Goal: Communication & Community: Share content

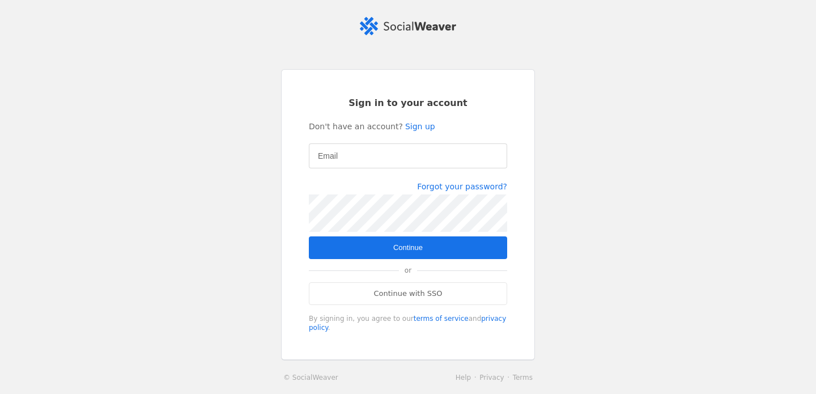
click at [365, 152] on input "Email" at bounding box center [408, 156] width 180 height 14
type input "[EMAIL_ADDRESS][DOMAIN_NAME]"
click at [426, 249] on span "submit" at bounding box center [408, 247] width 198 height 23
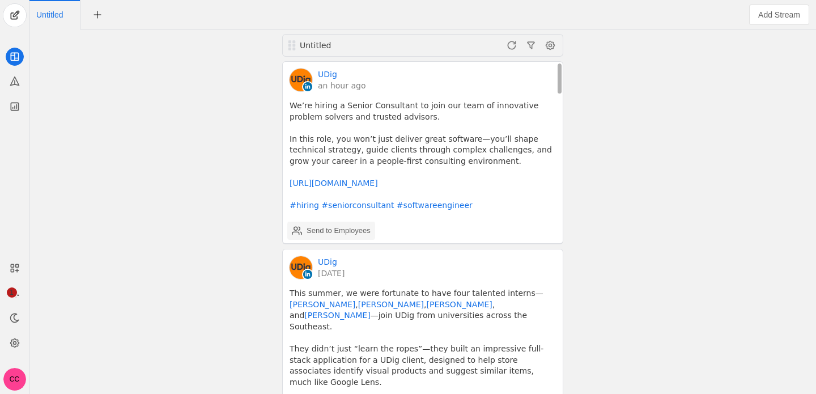
click at [325, 230] on div "Send to Employees" at bounding box center [339, 230] width 64 height 11
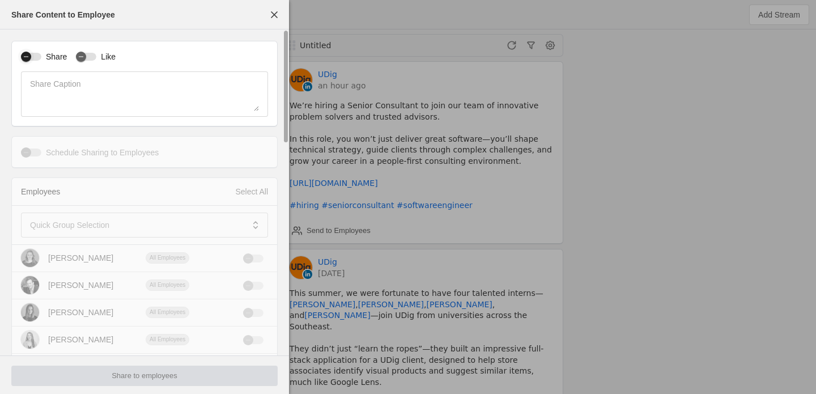
click at [37, 56] on div "button" at bounding box center [31, 57] width 20 height 8
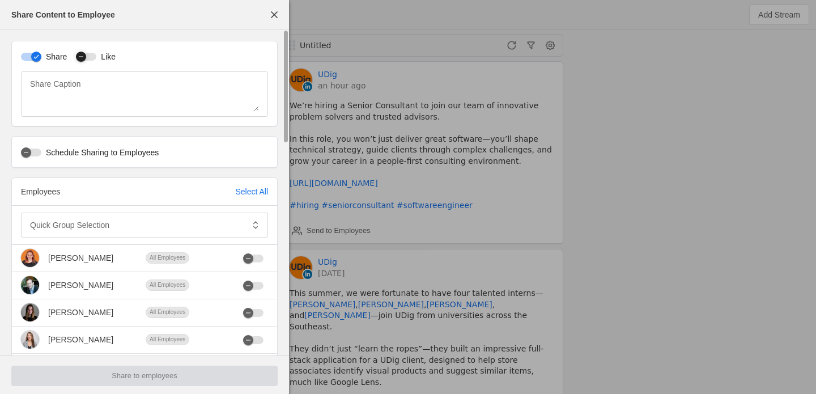
click at [74, 56] on div "button" at bounding box center [81, 57] width 16 height 16
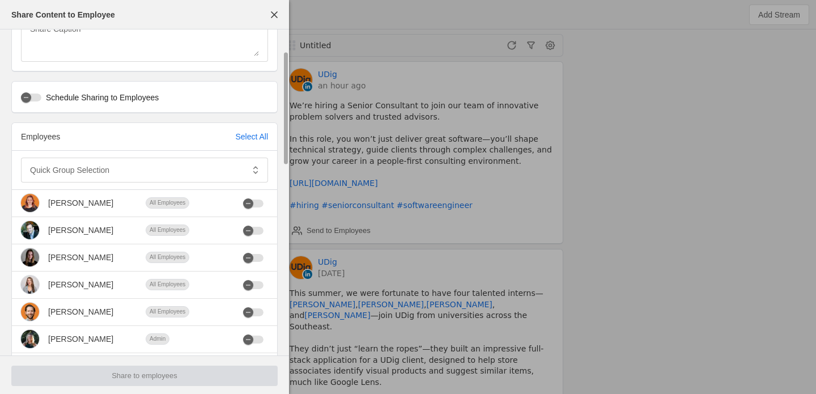
scroll to position [63, 0]
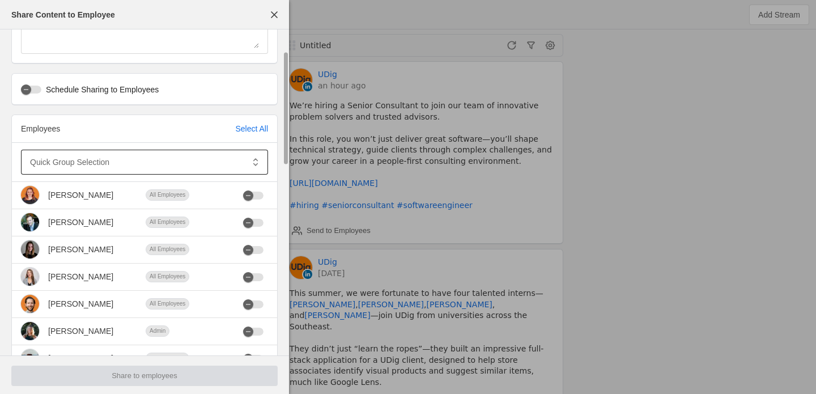
click at [80, 167] on mat-label "Quick Group Selection" at bounding box center [69, 162] width 79 height 14
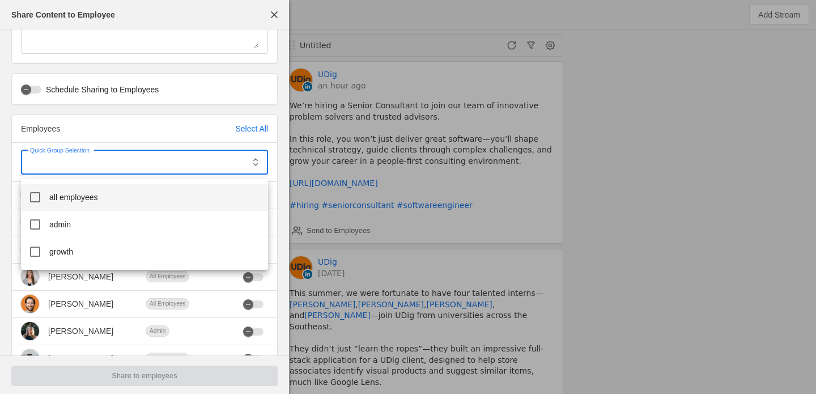
click at [83, 203] on mat-option "all employees" at bounding box center [144, 197] width 247 height 27
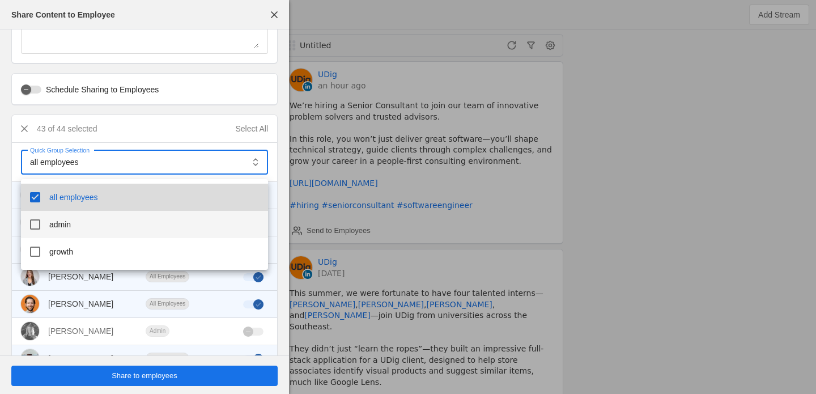
click at [83, 222] on mat-option "admin" at bounding box center [144, 224] width 247 height 27
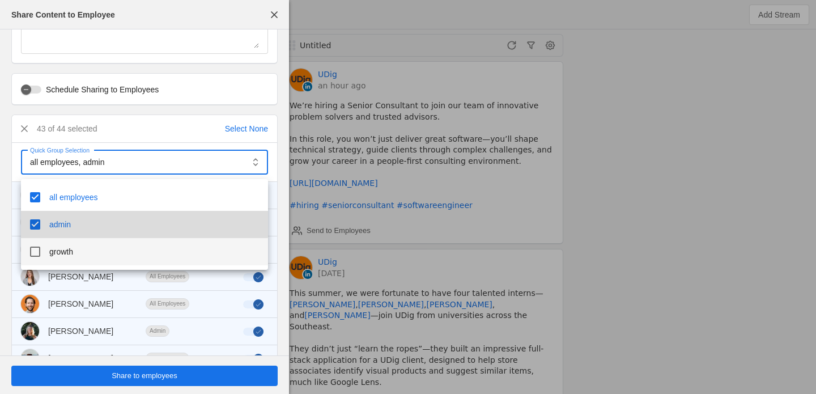
click at [83, 246] on mat-option "growth" at bounding box center [144, 251] width 247 height 27
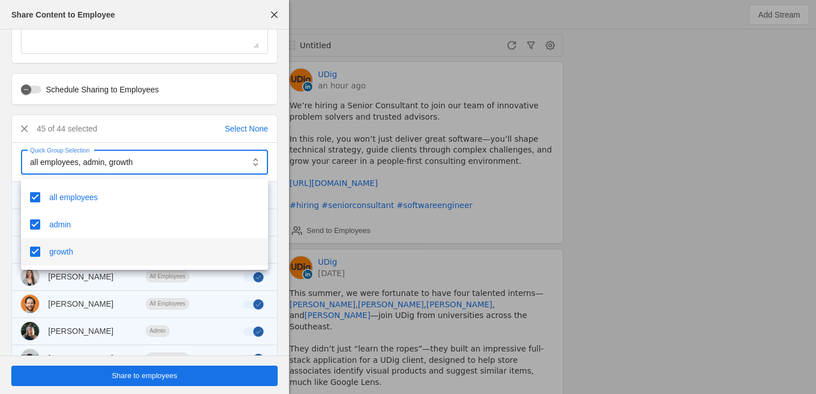
click at [2, 201] on div at bounding box center [408, 197] width 816 height 394
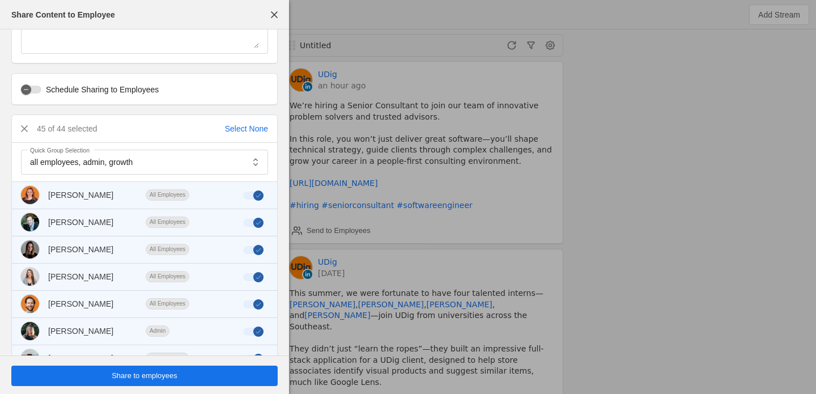
click at [117, 381] on span "undefined" at bounding box center [144, 376] width 266 height 20
